Goal: Browse casually

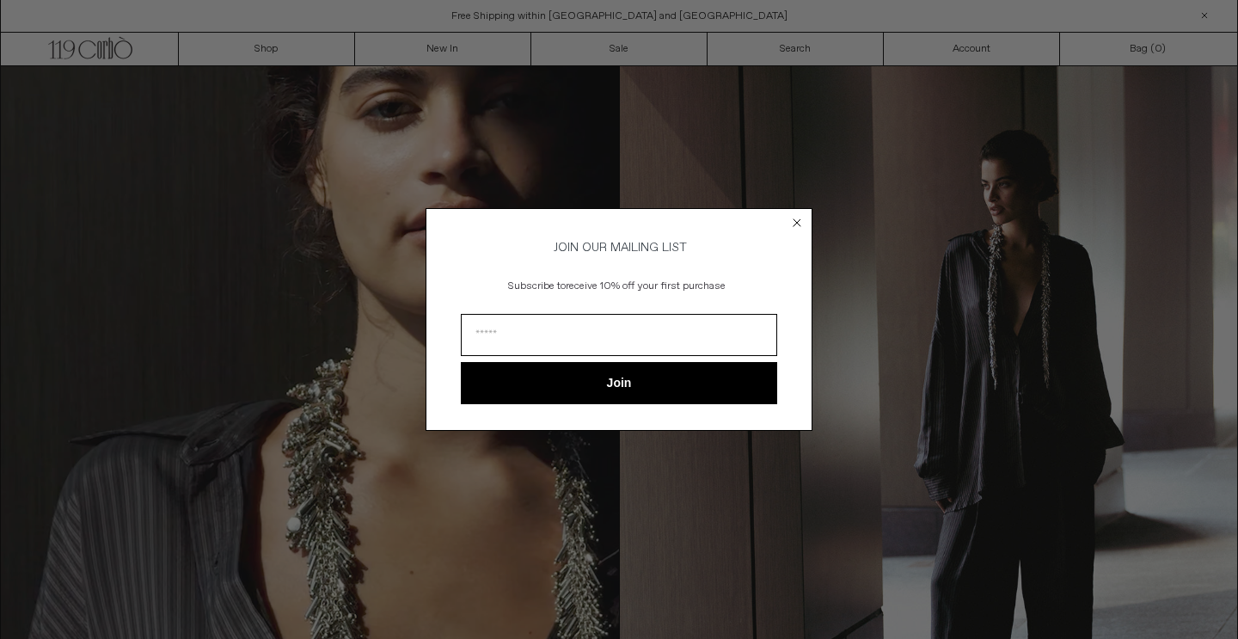
click at [796, 219] on icon "Close dialog" at bounding box center [797, 222] width 7 height 7
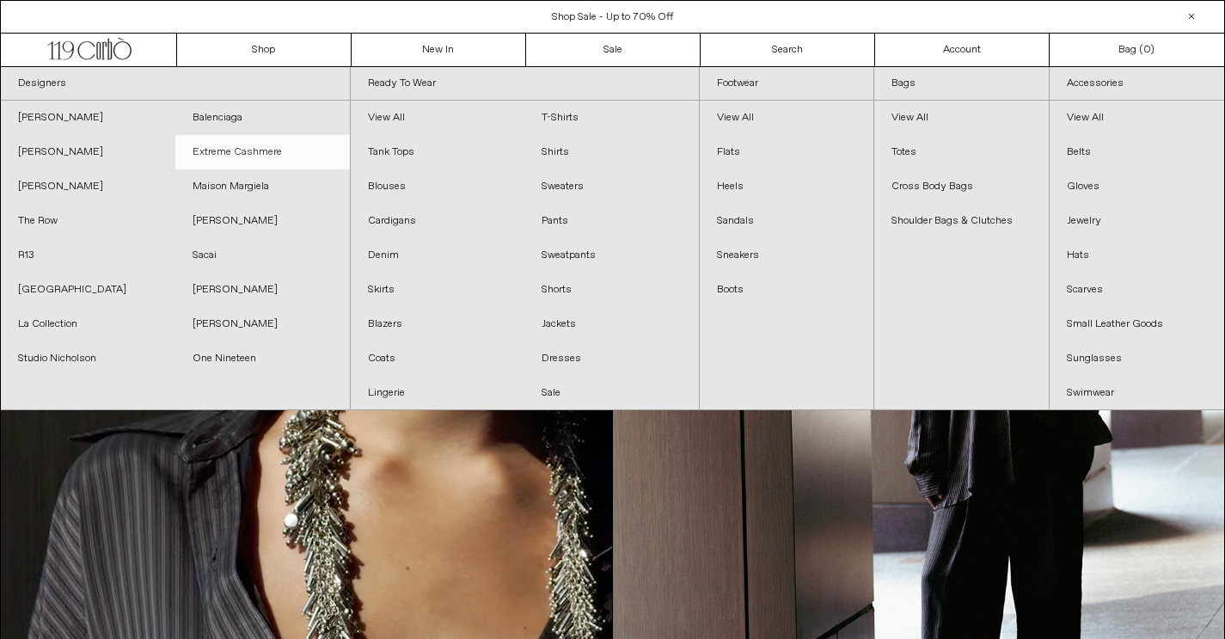
click at [253, 150] on link "Extreme Cashmere" at bounding box center [262, 152] width 175 height 34
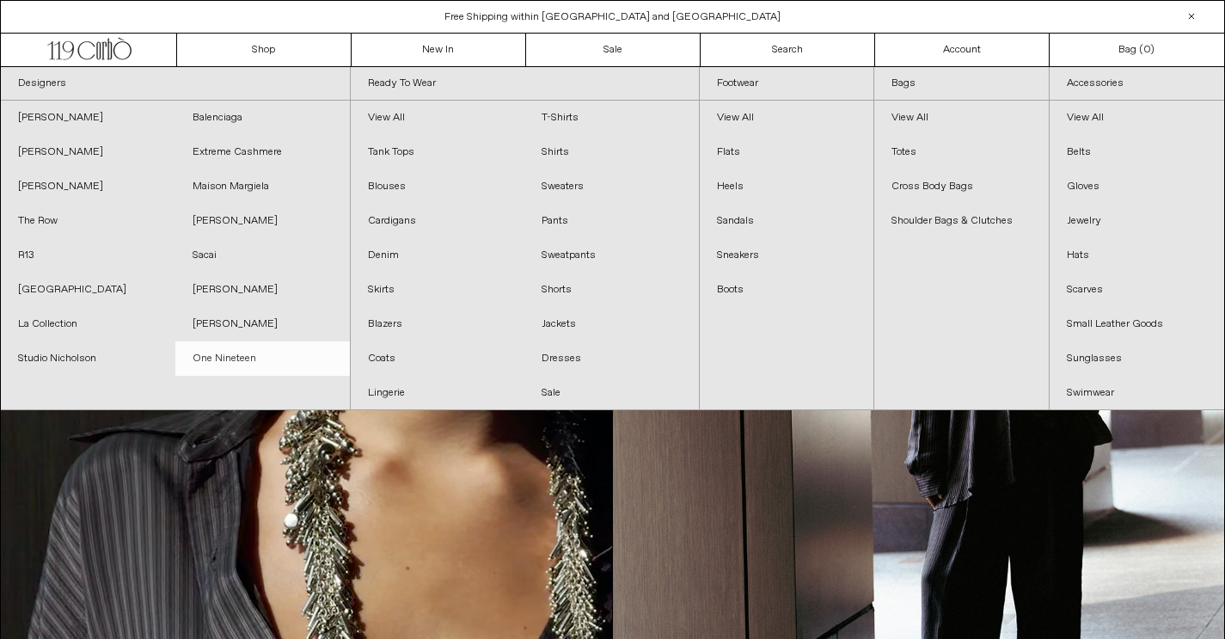
click at [236, 361] on link "One Nineteen" at bounding box center [262, 358] width 175 height 34
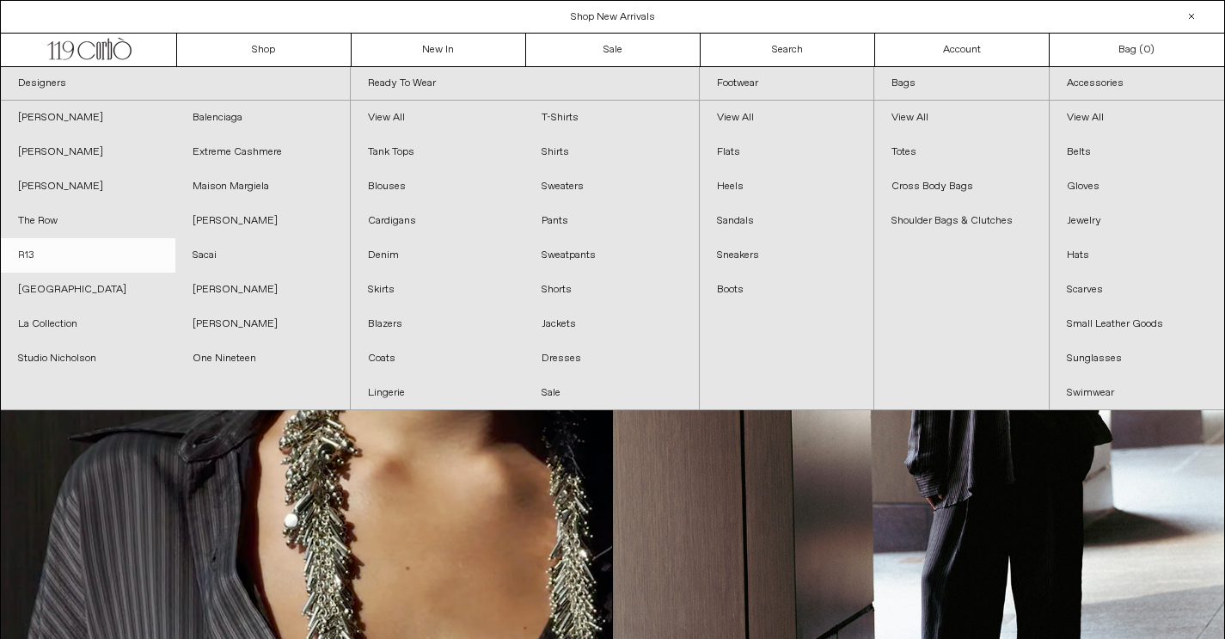
click at [32, 253] on link "R13" at bounding box center [88, 255] width 175 height 34
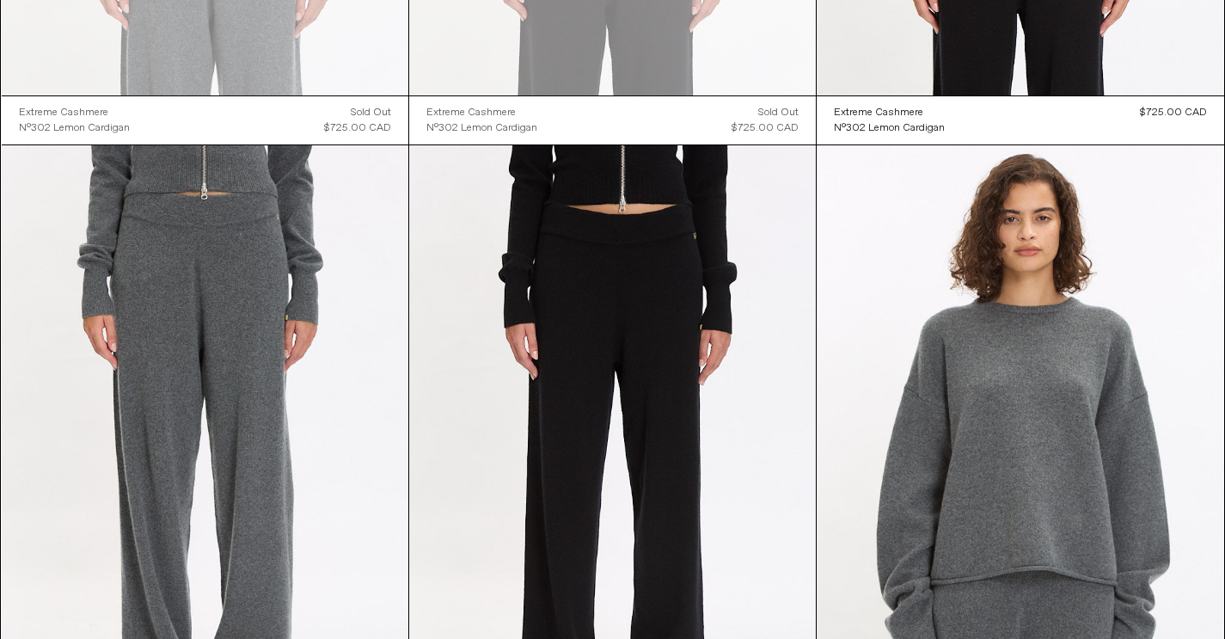
scroll to position [558, 0]
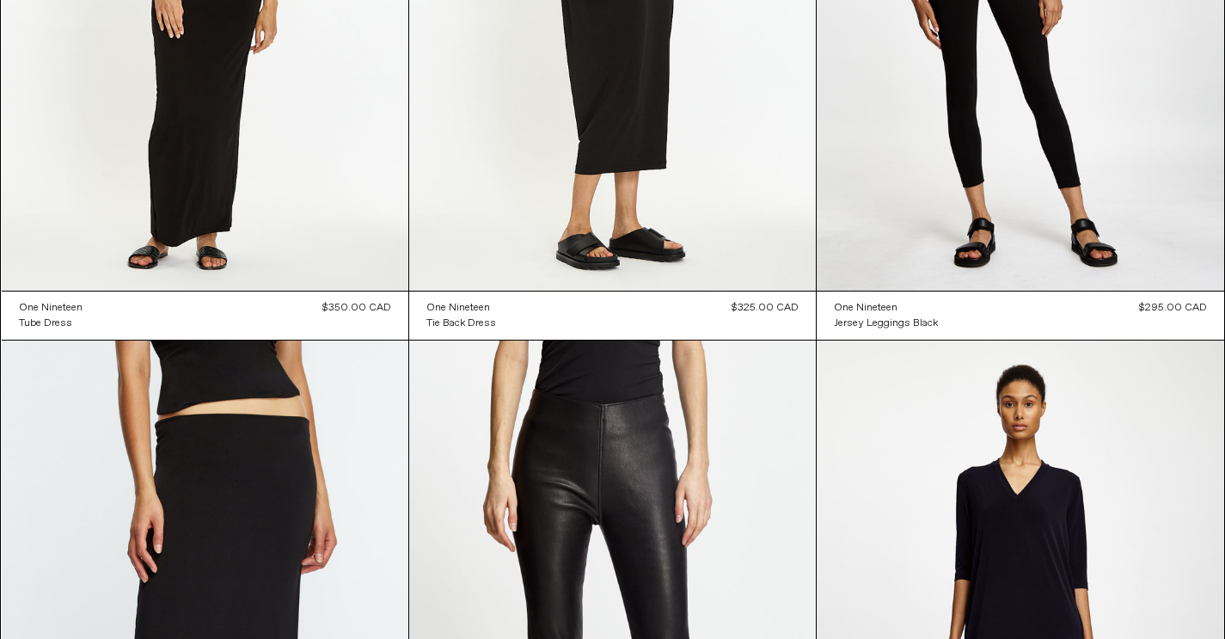
scroll to position [1557, 0]
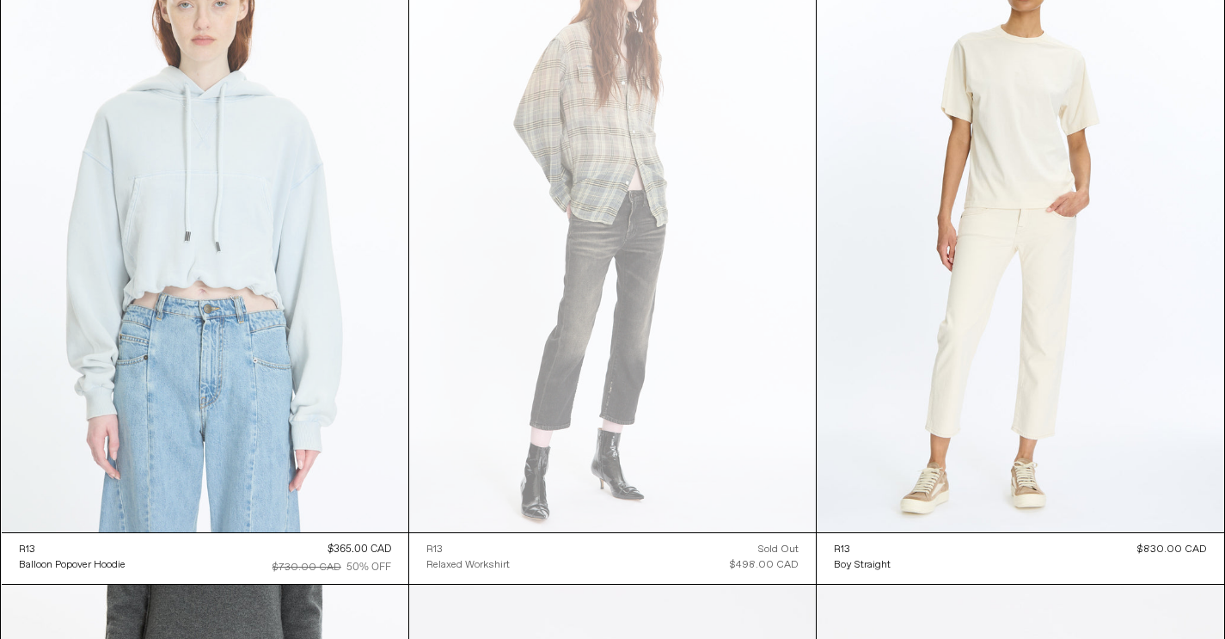
scroll to position [4766, 0]
